Goal: Find contact information: Find contact information

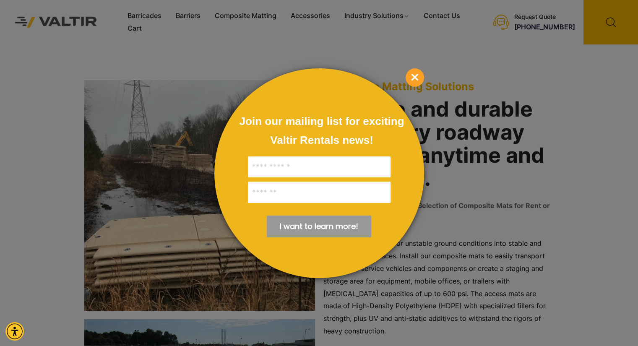
scroll to position [126, 0]
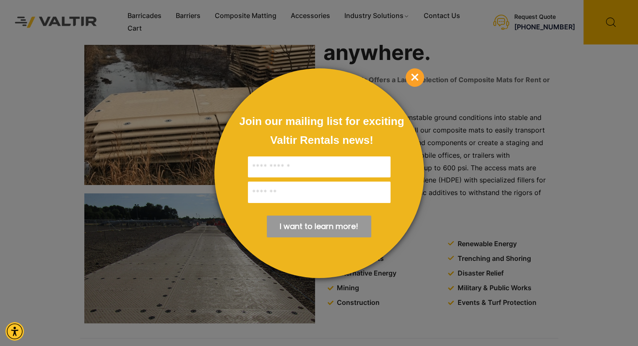
click at [405, 75] on div "Join our mailing list for exciting Valtir Rentals ​news! I want to learn more! …" at bounding box center [319, 173] width 210 height 210
click at [413, 78] on span "×" at bounding box center [415, 77] width 18 height 18
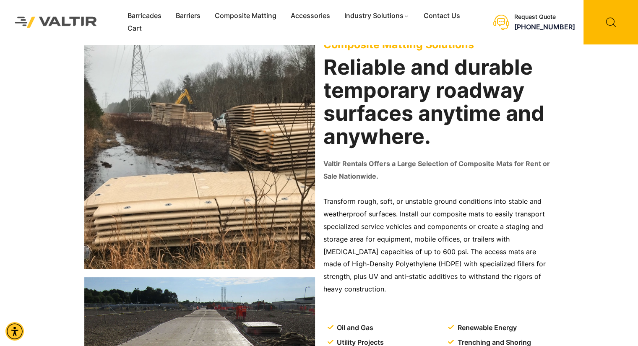
scroll to position [0, 0]
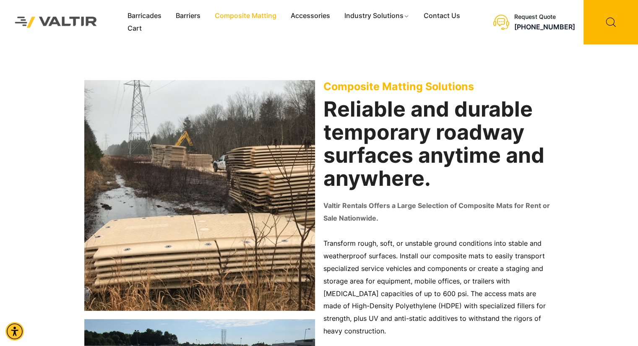
click at [238, 14] on link "Composite Matting" at bounding box center [246, 16] width 76 height 13
click at [435, 16] on link "Contact Us" at bounding box center [442, 16] width 51 height 13
